Goal: Obtain resource: Download file/media

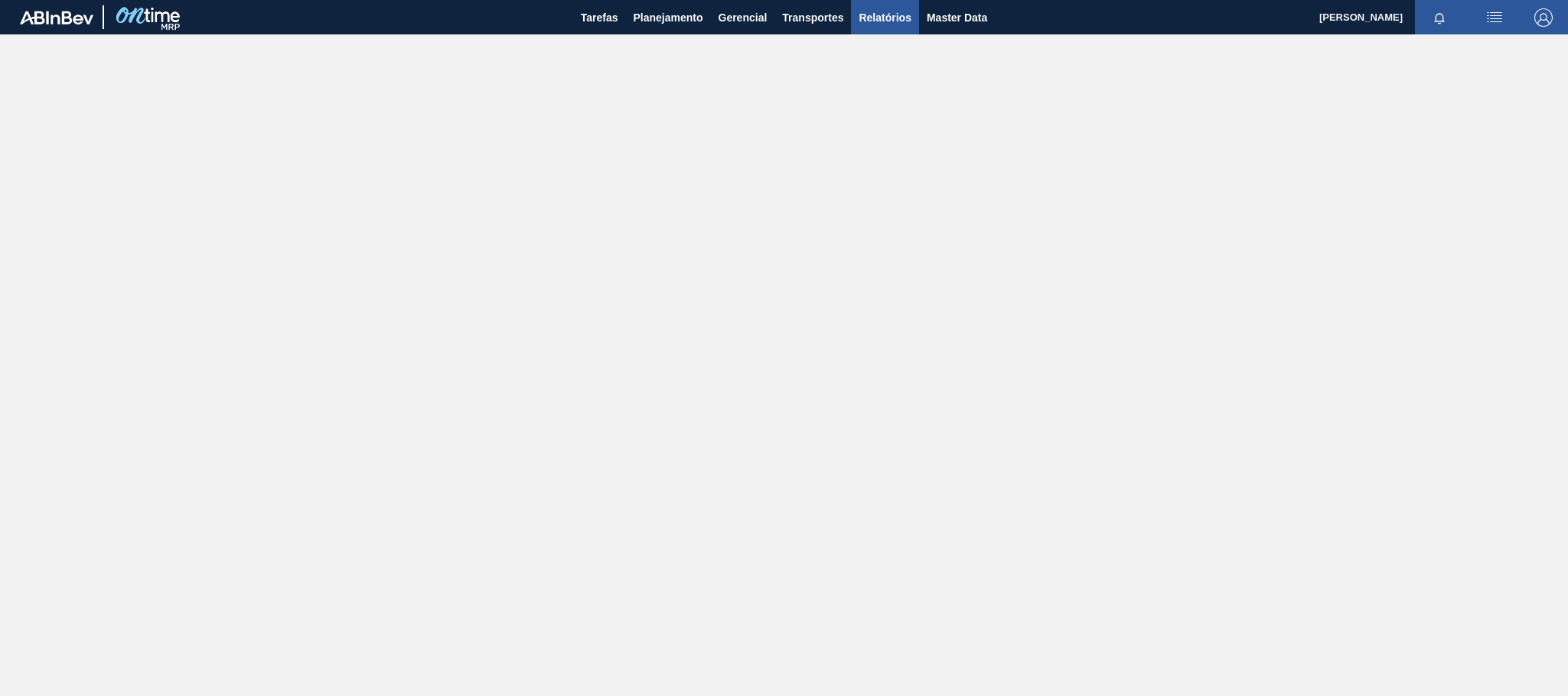
click at [877, 5] on button "Relatórios" at bounding box center [885, 17] width 68 height 35
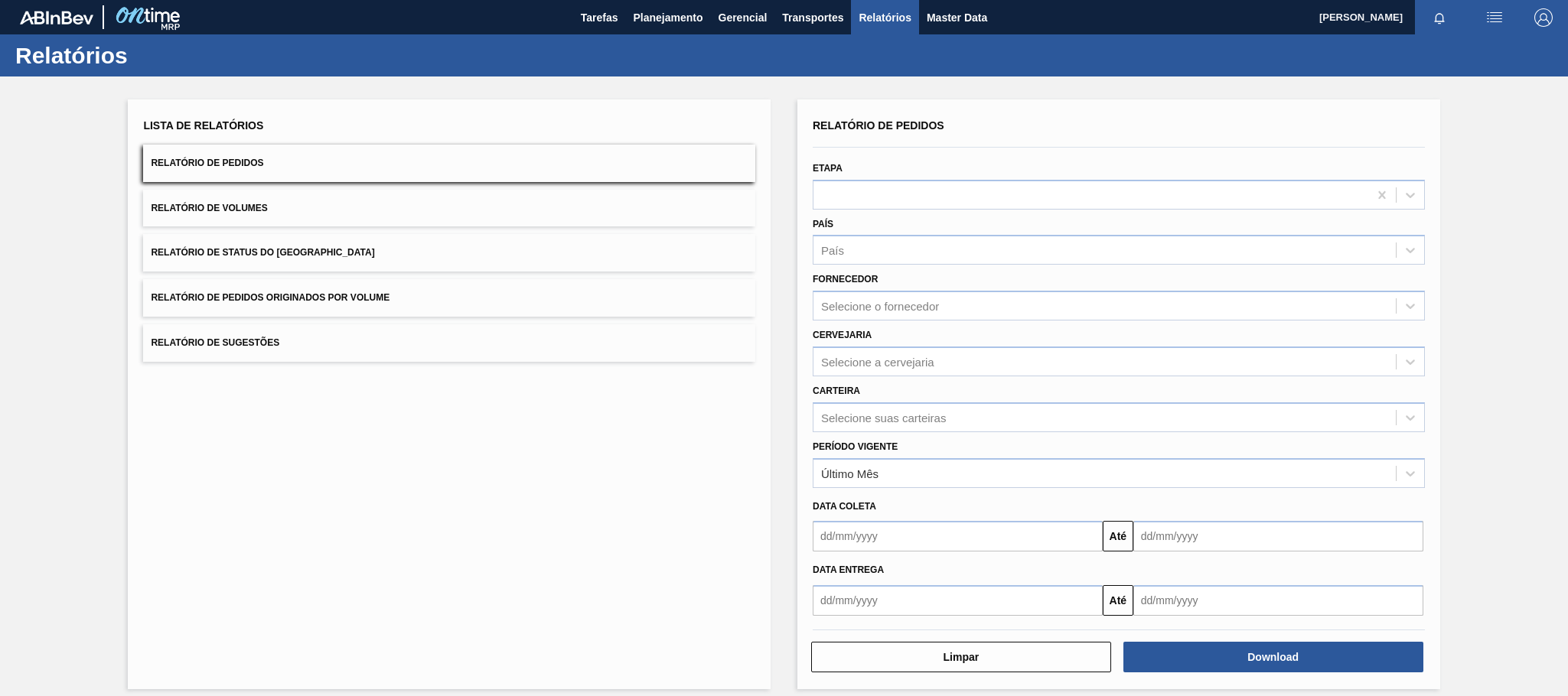
click at [315, 292] on span "Relatório de Pedidos Originados por Volume" at bounding box center [270, 297] width 239 height 10
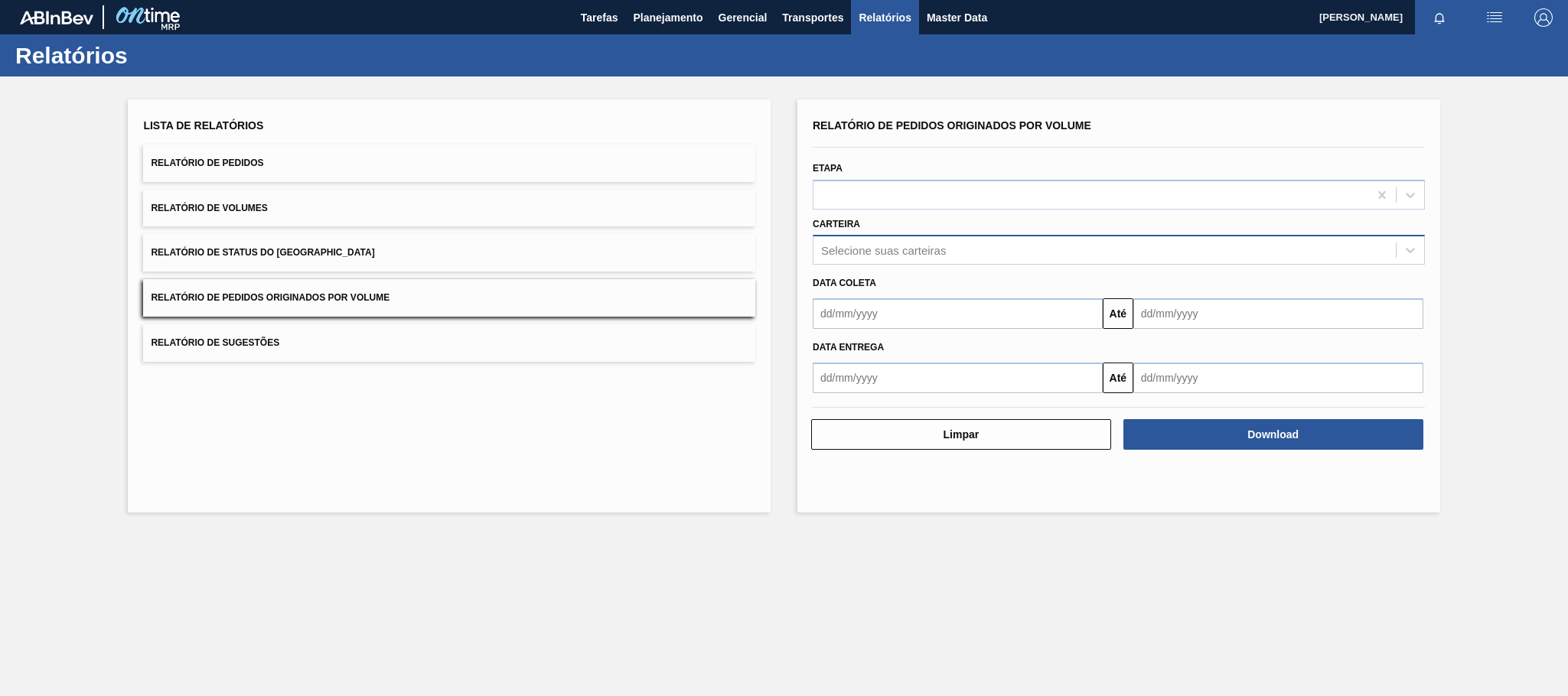
click at [852, 241] on div "Selecione suas carteiras" at bounding box center [1105, 251] width 582 height 23
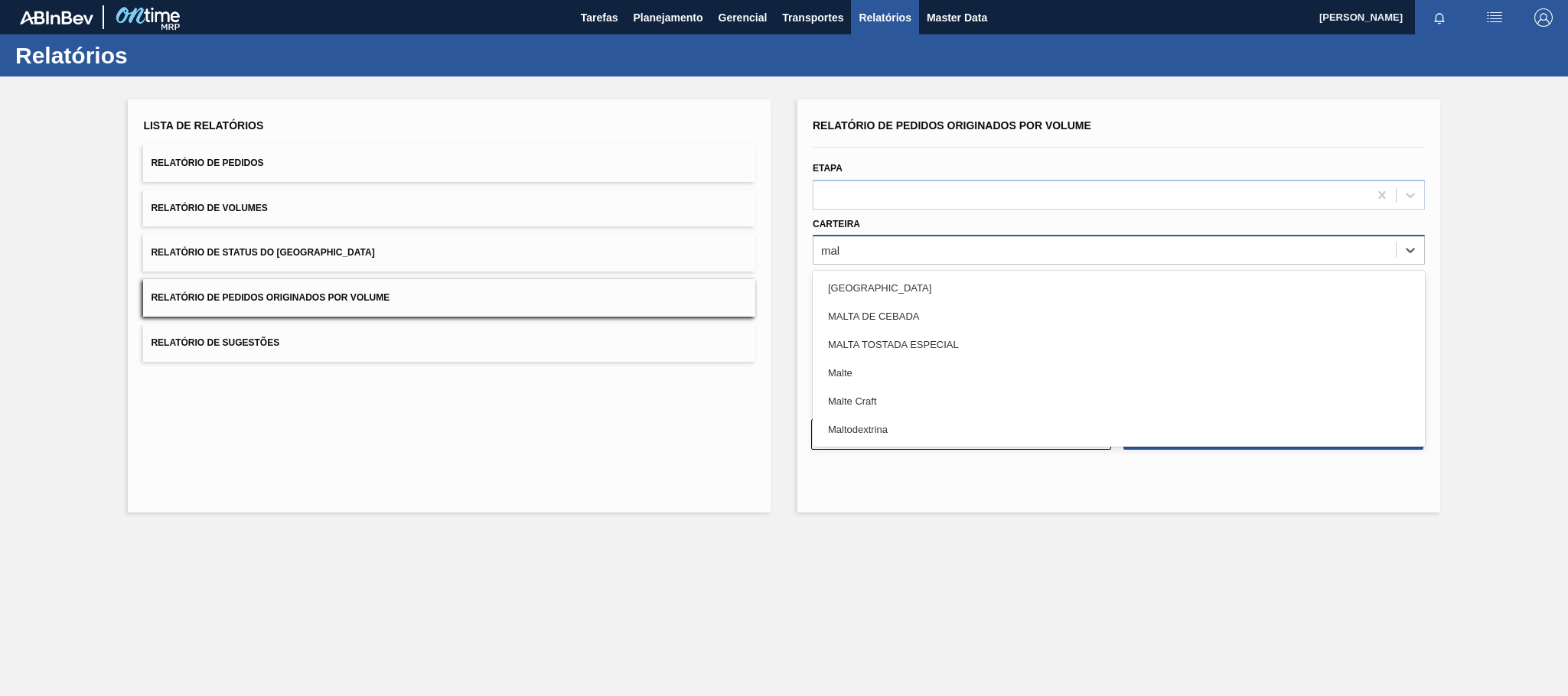
type input "malt"
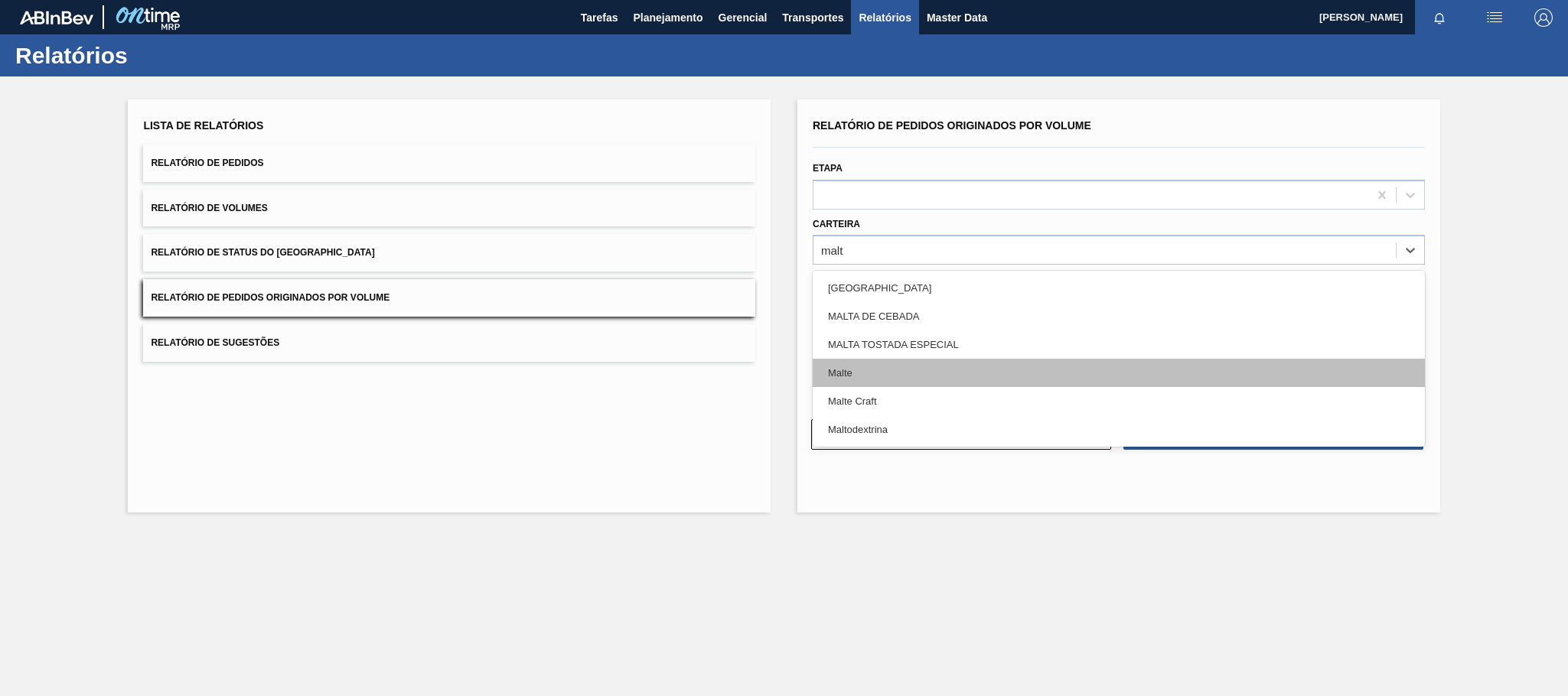
click at [861, 373] on div "Malte" at bounding box center [1119, 373] width 613 height 28
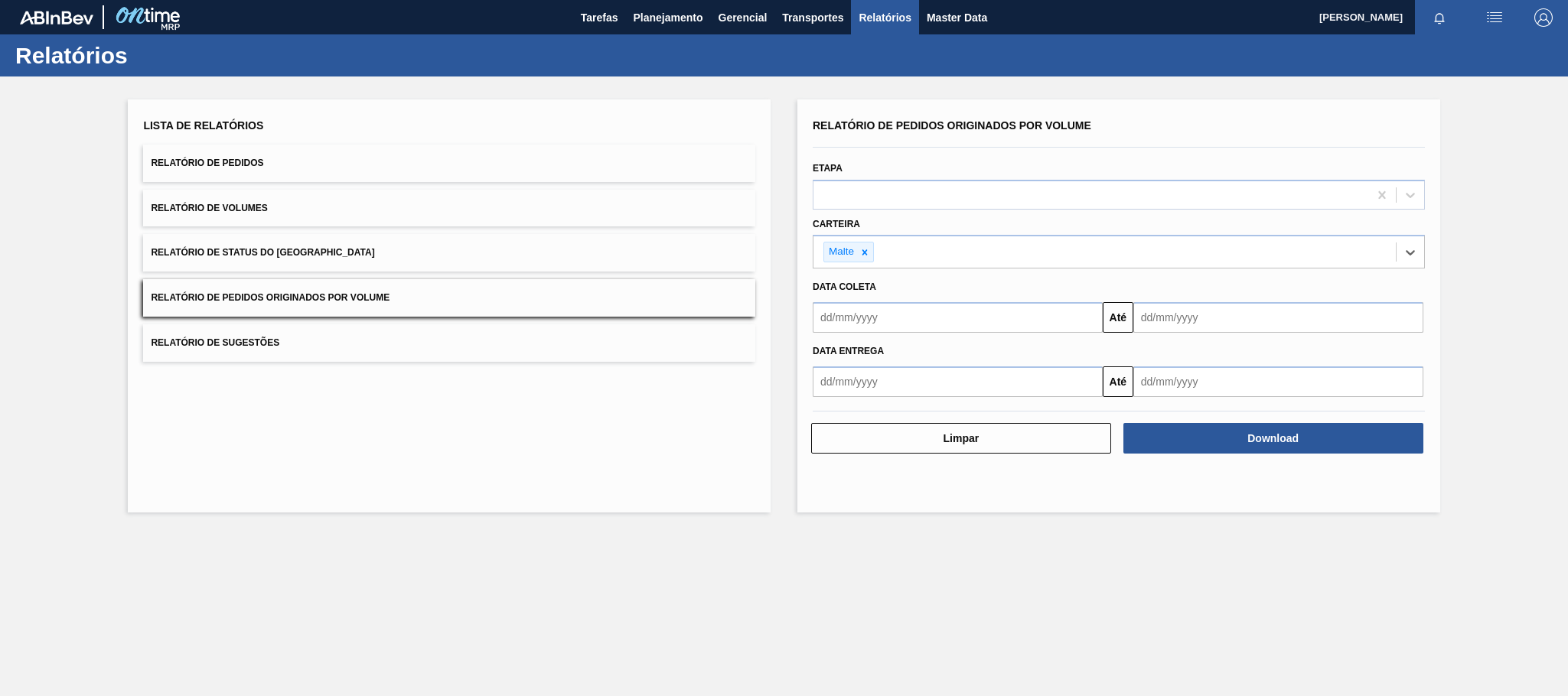
click at [869, 326] on input "text" at bounding box center [957, 317] width 290 height 31
type input "[DATE]"
click at [909, 407] on div "1" at bounding box center [905, 404] width 21 height 21
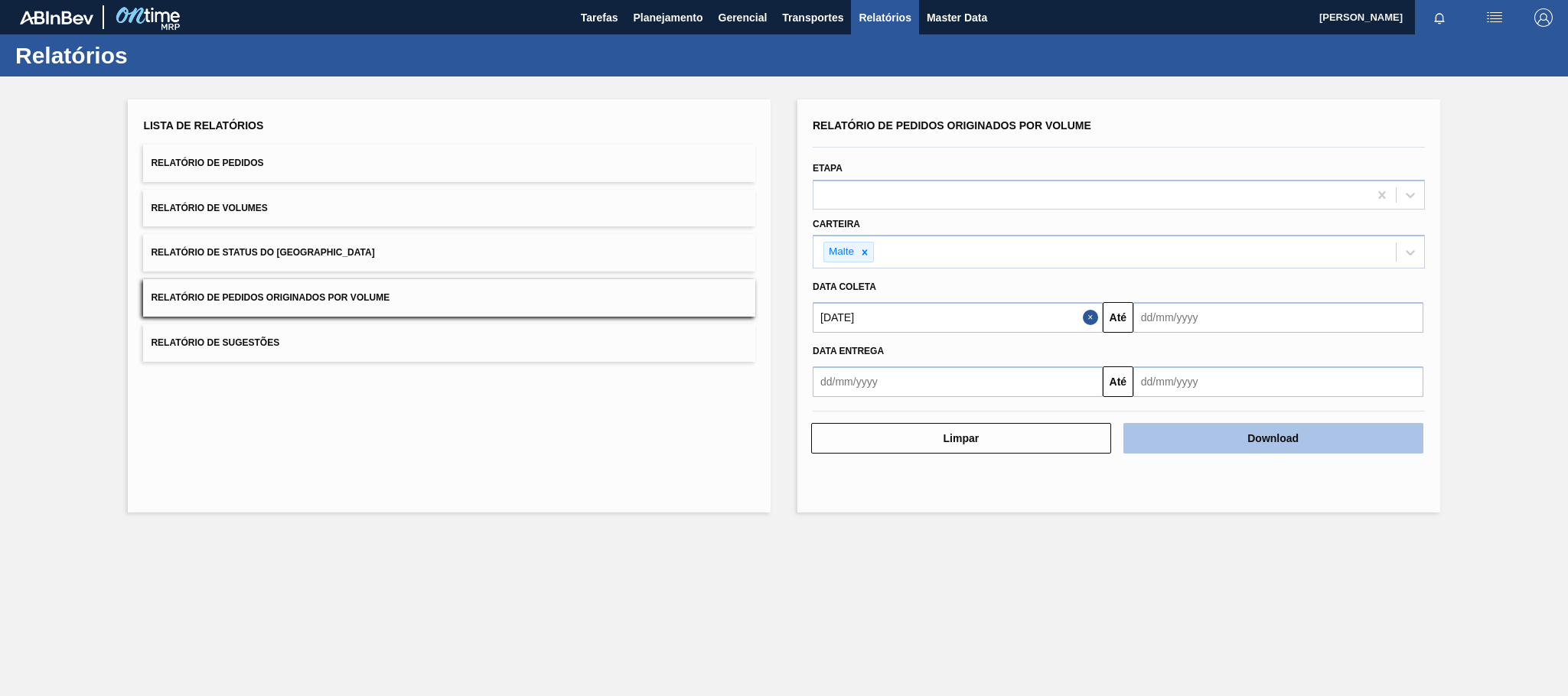
click at [1235, 445] on button "Download" at bounding box center [1273, 438] width 300 height 31
